Goal: Task Accomplishment & Management: Use online tool/utility

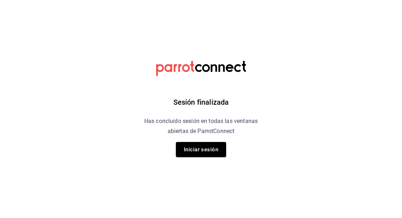
click at [192, 152] on button "Iniciar sesión" at bounding box center [201, 149] width 50 height 15
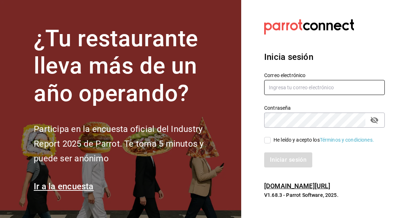
click at [284, 95] on input "text" at bounding box center [324, 87] width 121 height 15
type input "israel.bernal@grupocosteno.com"
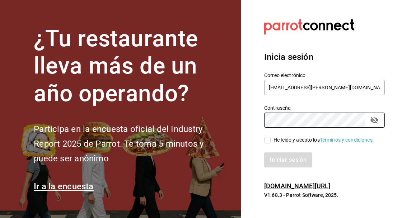
click at [270, 165] on div "Iniciar sesión" at bounding box center [320, 156] width 129 height 24
click at [268, 144] on input "He leído y acepto los Términos y condiciones." at bounding box center [267, 140] width 6 height 6
checkbox input "true"
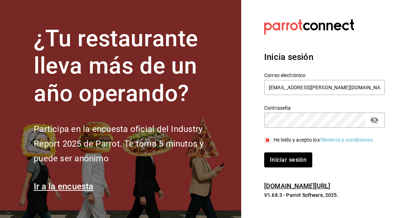
click at [297, 168] on button "Iniciar sesión" at bounding box center [288, 160] width 48 height 15
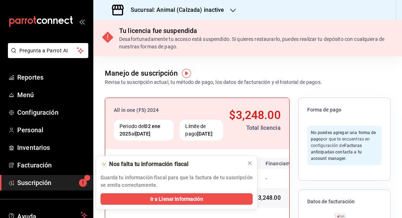
click at [234, 10] on icon "button" at bounding box center [233, 11] width 6 height 4
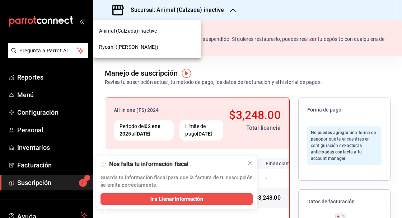
click at [137, 53] on div "Ryoshi ([PERSON_NAME])" at bounding box center [147, 47] width 108 height 16
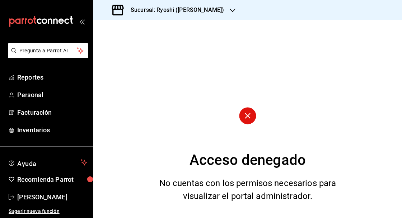
scroll to position [34, 0]
click at [27, 80] on span "Reportes" at bounding box center [52, 78] width 70 height 10
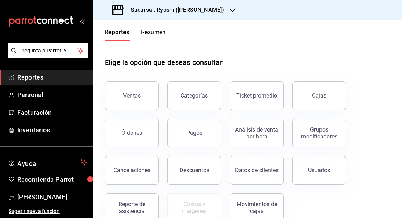
click at [322, 171] on div "Usuarios" at bounding box center [319, 170] width 22 height 7
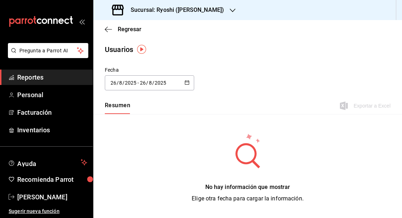
click at [186, 81] on icon "button" at bounding box center [187, 82] width 5 height 5
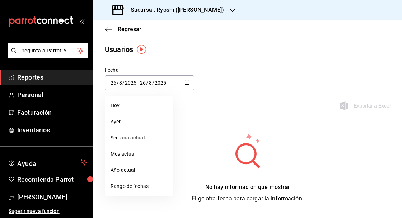
click at [139, 190] on li "Rango de fechas" at bounding box center [139, 187] width 68 height 16
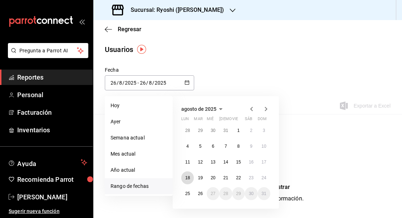
click at [191, 180] on button "18" at bounding box center [187, 178] width 13 height 13
click at [190, 196] on abbr "25" at bounding box center [187, 193] width 5 height 5
type input "[DATE]"
type input "18"
type input "[DATE]"
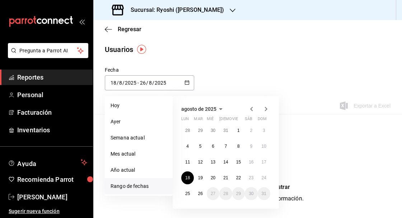
type input "25"
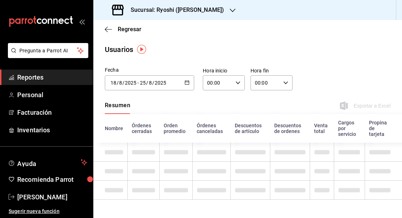
click at [238, 83] on icon "button" at bounding box center [238, 82] width 5 height 5
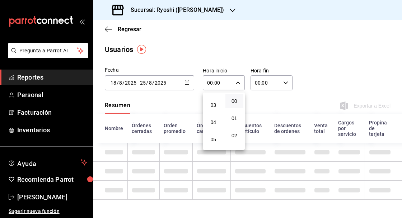
click at [211, 122] on span "04" at bounding box center [214, 123] width 10 height 6
click at [275, 81] on div at bounding box center [201, 109] width 402 height 218
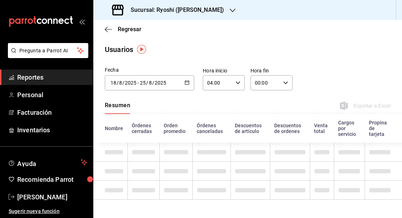
click at [238, 82] on icon "button" at bounding box center [238, 82] width 5 height 5
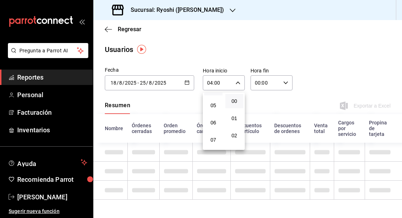
click at [214, 106] on span "05" at bounding box center [214, 106] width 10 height 6
type input "05:00"
click at [278, 87] on div at bounding box center [201, 109] width 402 height 218
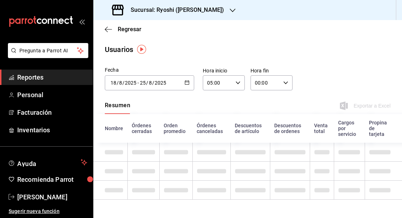
click at [285, 83] on \(Stroke\) "button" at bounding box center [286, 83] width 4 height 3
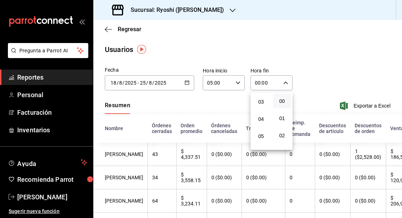
scroll to position [51, 0]
click at [262, 118] on span "04" at bounding box center [261, 119] width 10 height 6
type input "04:00"
click at [378, 107] on div at bounding box center [201, 109] width 402 height 218
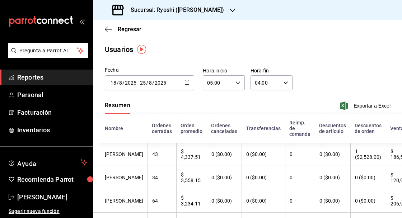
click at [366, 109] on span "Exportar a Excel" at bounding box center [366, 106] width 49 height 9
click at [186, 84] on icon "button" at bounding box center [187, 82] width 5 height 5
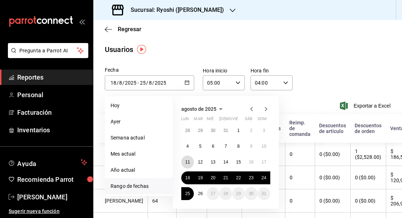
click at [186, 161] on abbr "11" at bounding box center [187, 162] width 5 height 5
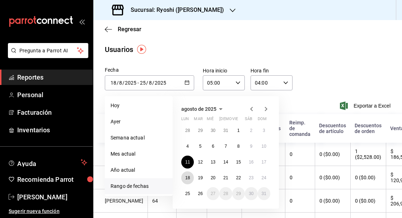
click at [184, 182] on button "18" at bounding box center [187, 178] width 13 height 13
type input "[DATE]"
type input "11"
type input "[DATE]"
type input "18"
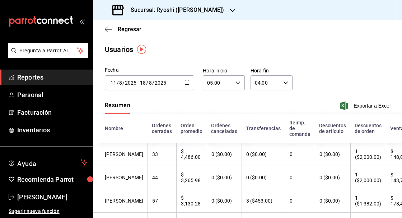
click at [376, 108] on span "Exportar a Excel" at bounding box center [366, 106] width 49 height 9
